Goal: Check status: Check status

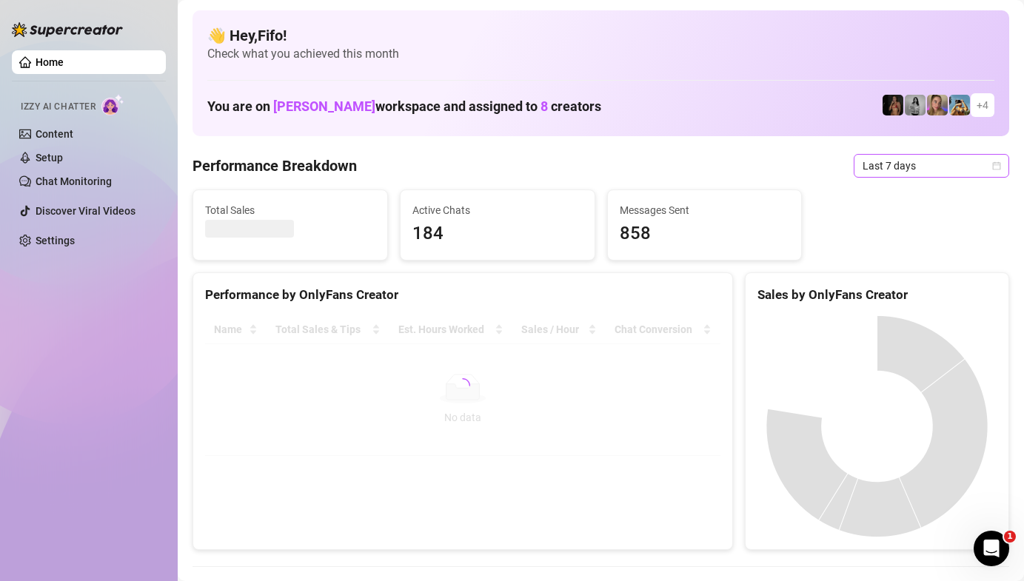
click at [896, 164] on span "Last 7 days" at bounding box center [932, 166] width 138 height 22
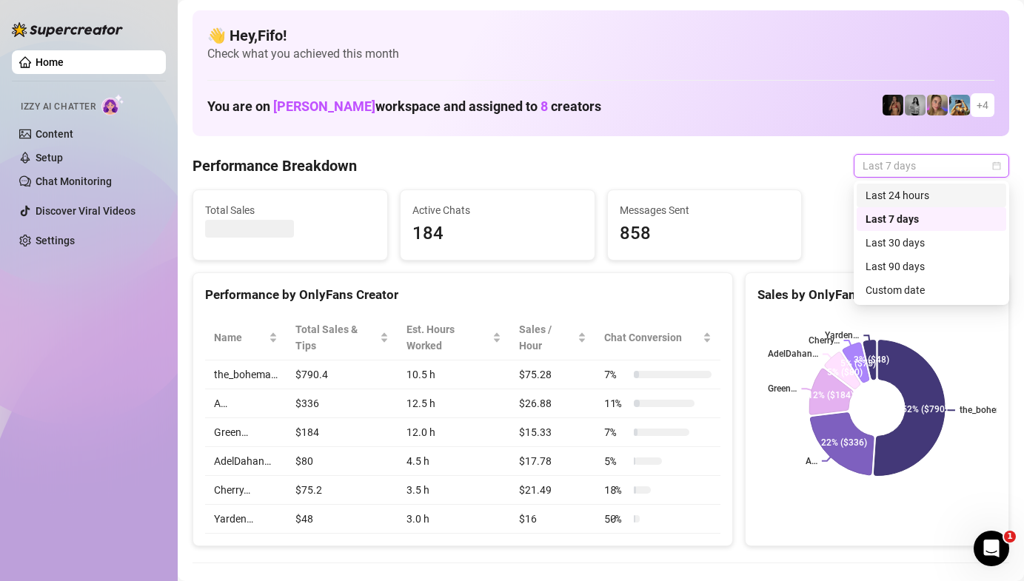
click at [883, 188] on div "Last 24 hours" at bounding box center [931, 195] width 132 height 16
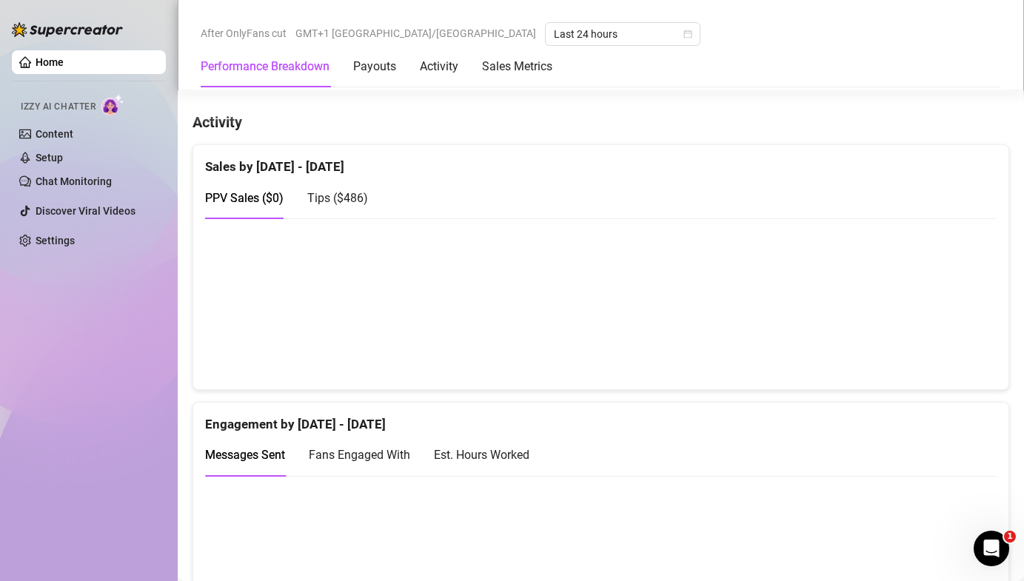
scroll to position [907, 0]
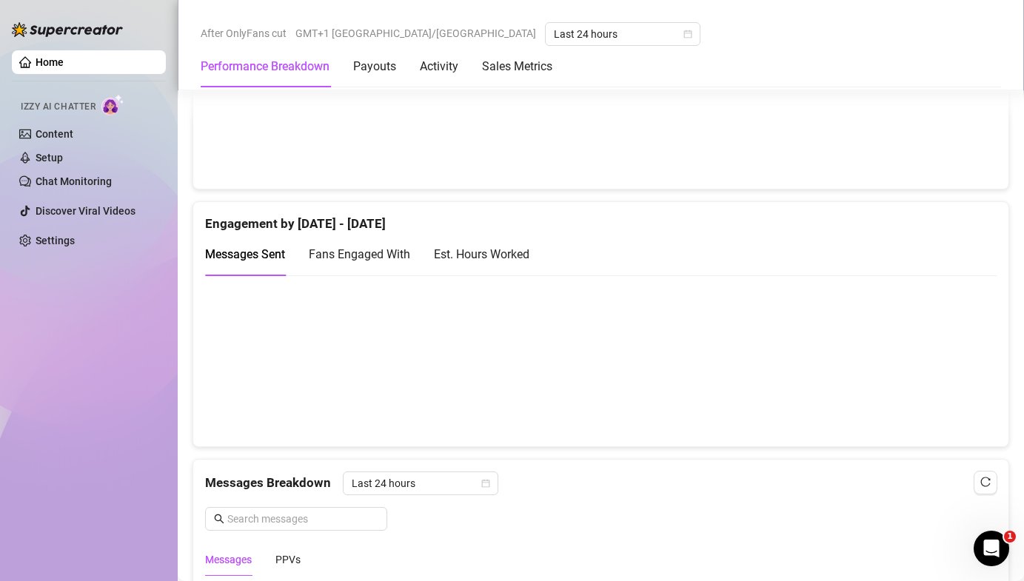
click at [804, 346] on canvas at bounding box center [600, 361] width 791 height 148
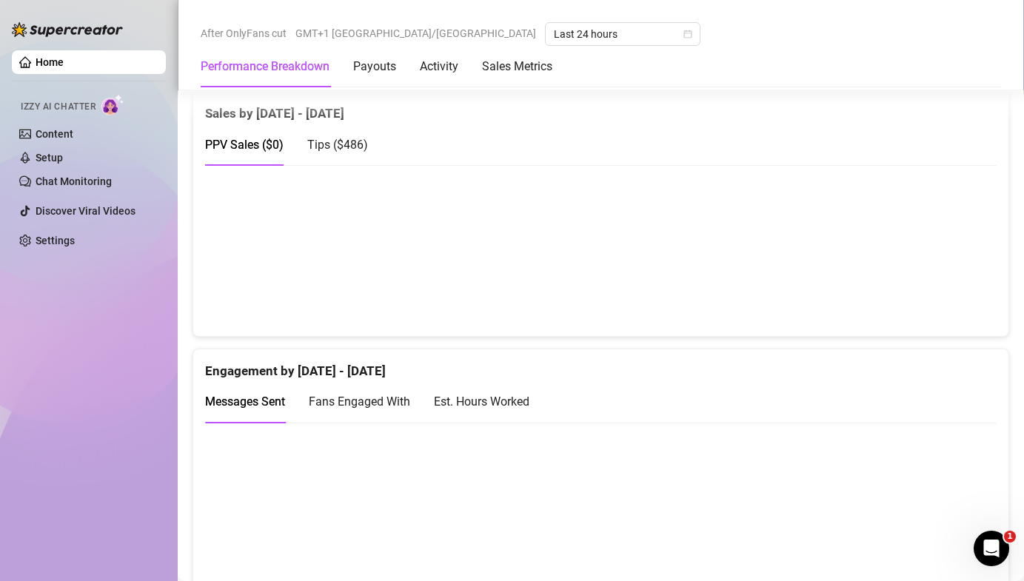
scroll to position [714, 0]
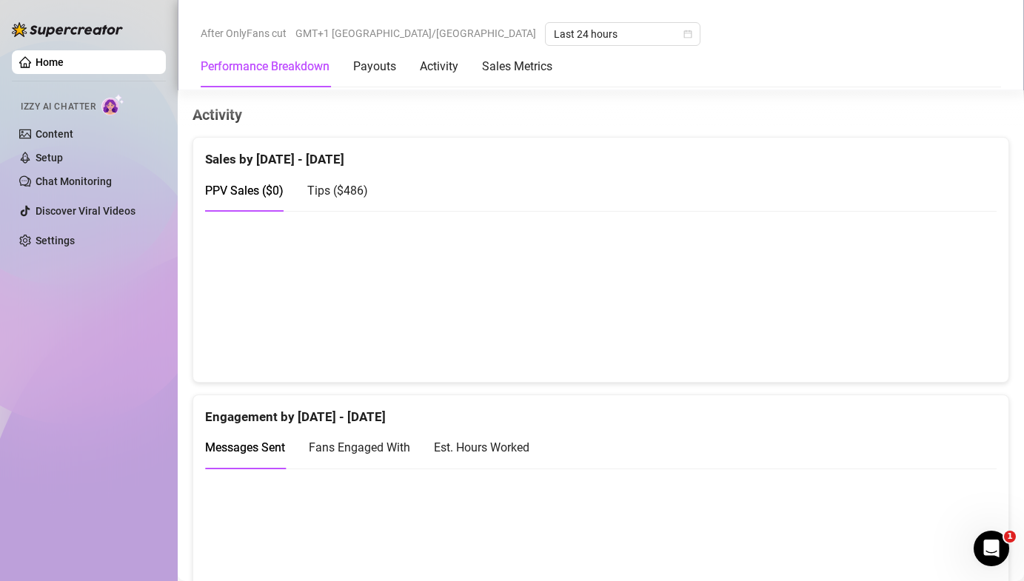
click at [803, 346] on canvas at bounding box center [600, 296] width 791 height 148
click at [344, 194] on span "Tips ( $486 )" at bounding box center [337, 191] width 61 height 14
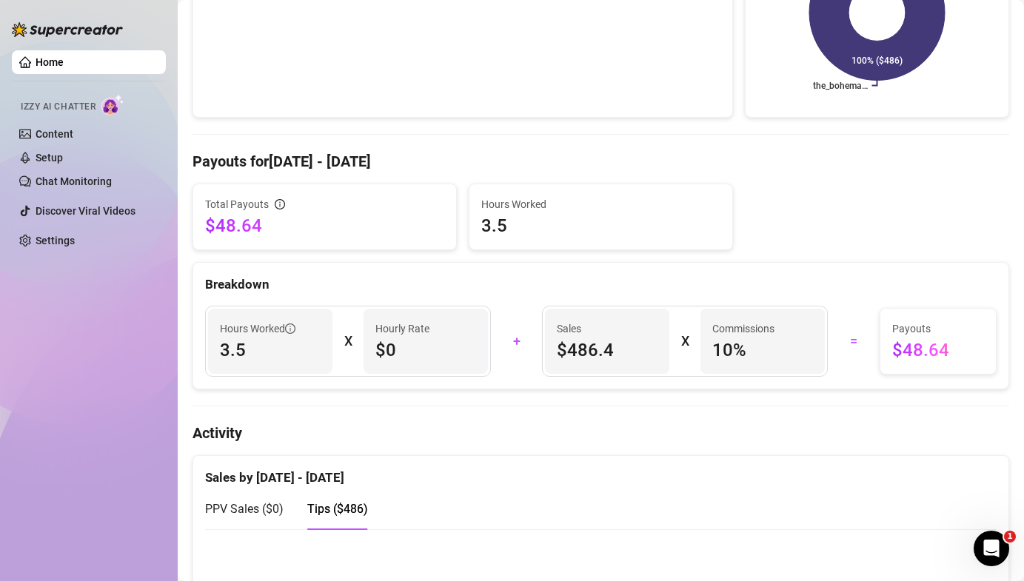
scroll to position [0, 0]
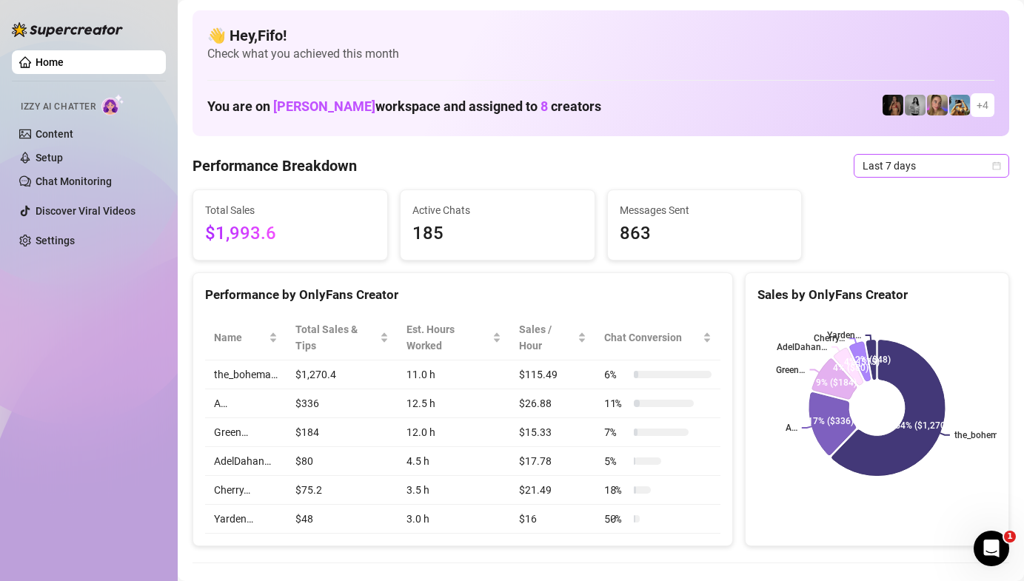
click at [908, 170] on span "Last 7 days" at bounding box center [932, 166] width 138 height 22
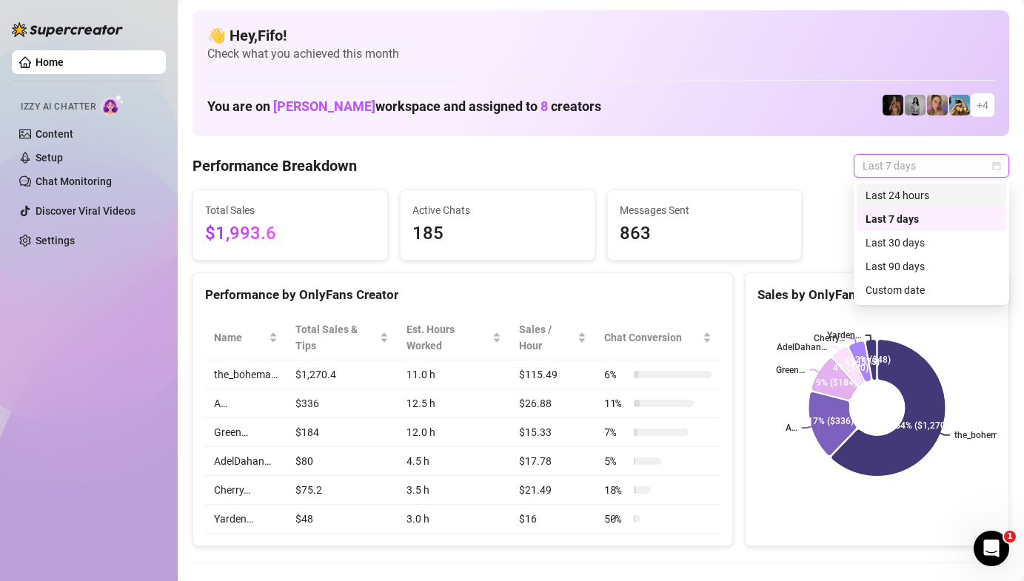
click at [903, 190] on div "Last 24 hours" at bounding box center [931, 195] width 132 height 16
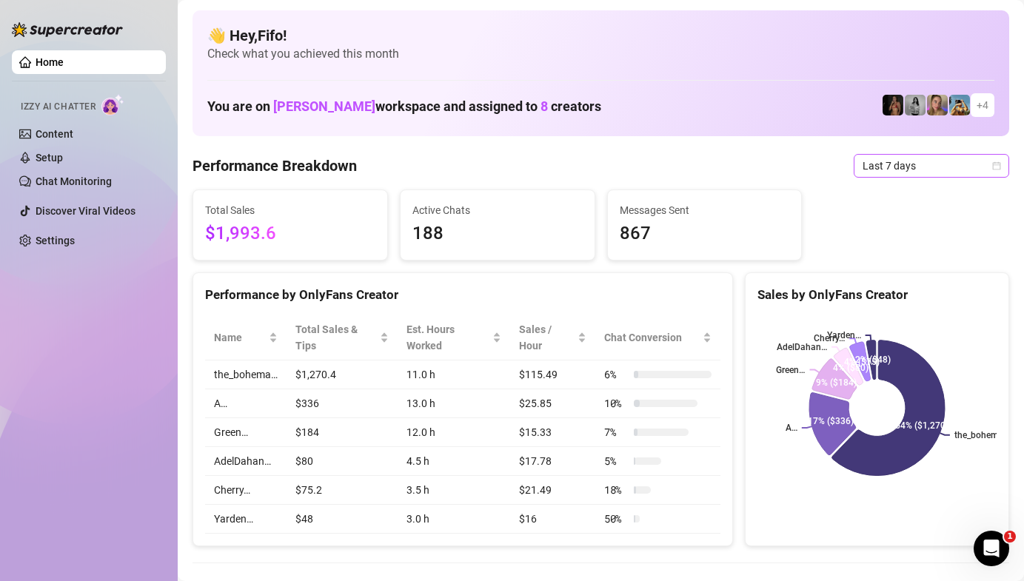
click at [895, 165] on span "Last 7 days" at bounding box center [932, 166] width 138 height 22
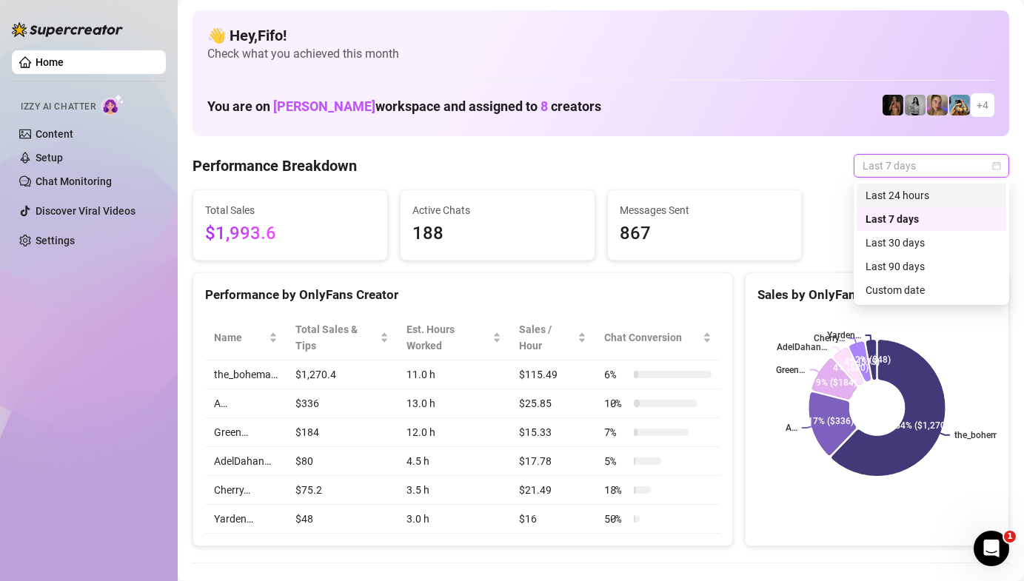
click at [894, 187] on div "Last 24 hours" at bounding box center [931, 195] width 132 height 16
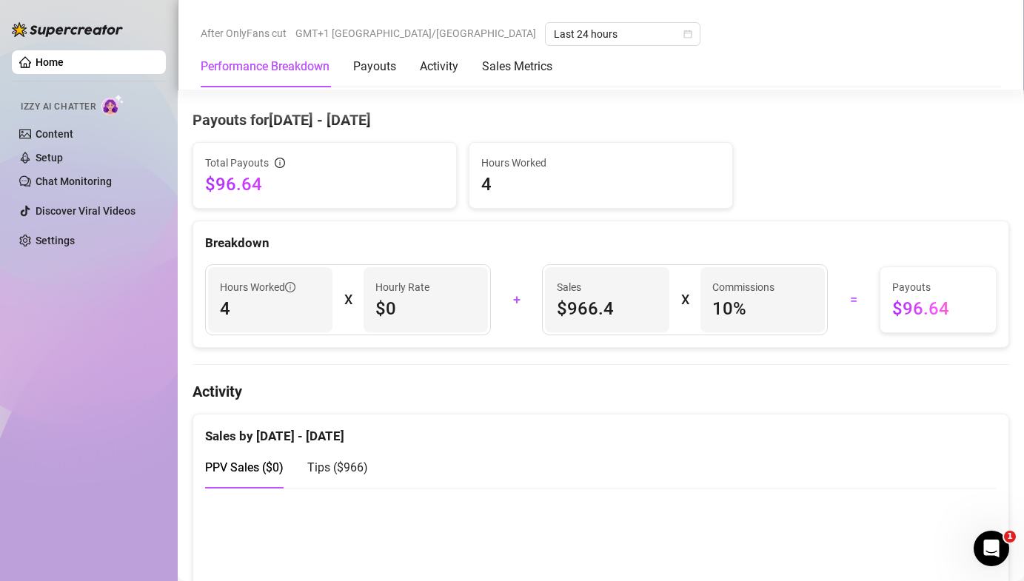
scroll to position [997, 0]
